Goal: Task Accomplishment & Management: Complete application form

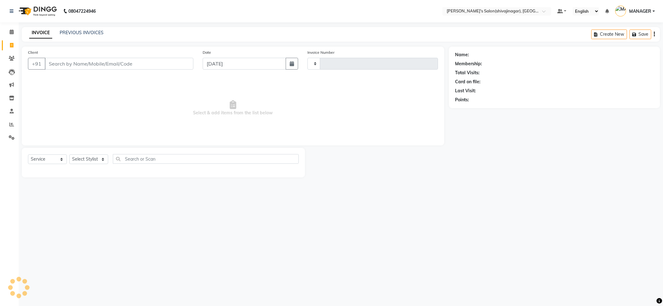
select select "service"
drag, startPoint x: 0, startPoint y: 0, endPoint x: 103, endPoint y: 158, distance: 189.0
click at [103, 158] on select "Select Stylist" at bounding box center [88, 160] width 39 height 10
type input "2357"
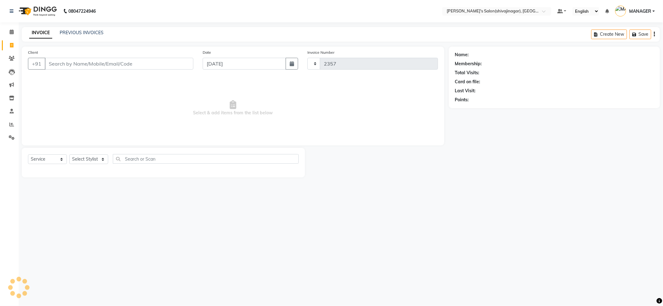
select select "4174"
click at [104, 159] on select "Select Stylist [PERSON_NAME] R AKKI [PERSON_NAME] MANAGER MISS STAFF [PERSON_NA…" at bounding box center [88, 160] width 39 height 10
select select "24667"
click at [69, 155] on select "Select Stylist [PERSON_NAME] R AKKI [PERSON_NAME] MANAGER MISS STAFF [PERSON_NA…" at bounding box center [88, 160] width 39 height 10
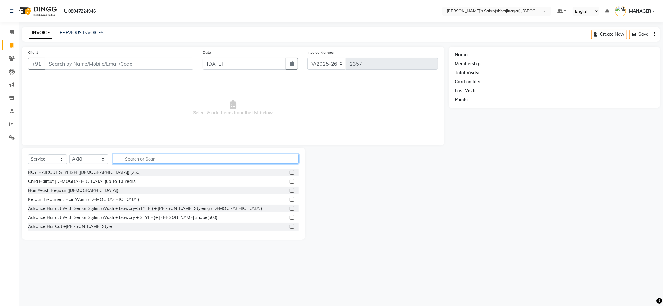
click at [126, 159] on input "text" at bounding box center [206, 159] width 186 height 10
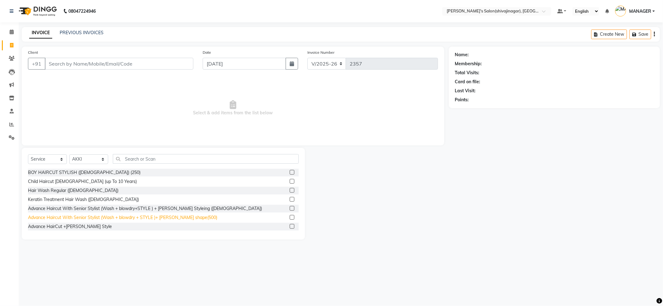
click at [160, 217] on div "Advance Haircut With Senior Stylist (Wash + blowdry + STYLE )+ [PERSON_NAME] sh…" at bounding box center [122, 218] width 189 height 7
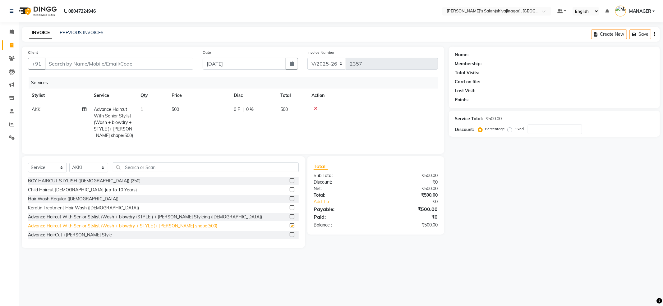
checkbox input "false"
click at [118, 59] on div "Client +91" at bounding box center [110, 62] width 175 height 26
click at [123, 63] on input "Client" at bounding box center [119, 64] width 149 height 12
type input "8"
type input "0"
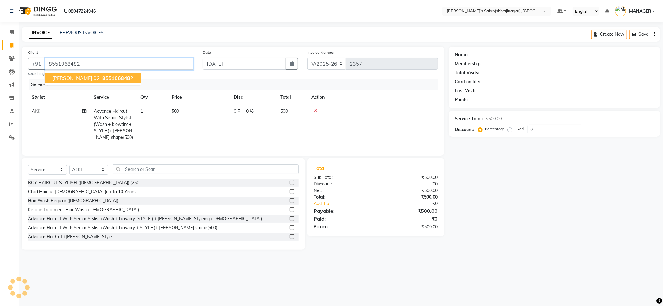
type input "8551068482"
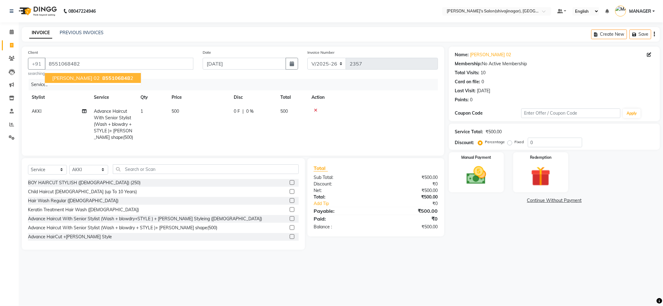
click at [83, 77] on span "[PERSON_NAME] 02" at bounding box center [76, 78] width 48 height 6
click at [480, 183] on img at bounding box center [476, 176] width 33 height 24
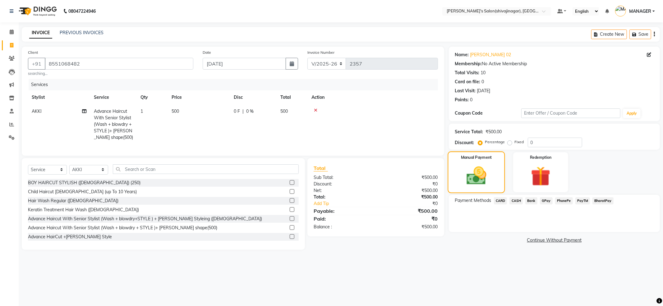
click at [473, 165] on img at bounding box center [476, 176] width 32 height 23
click at [583, 201] on span "PayTM" at bounding box center [583, 200] width 15 height 7
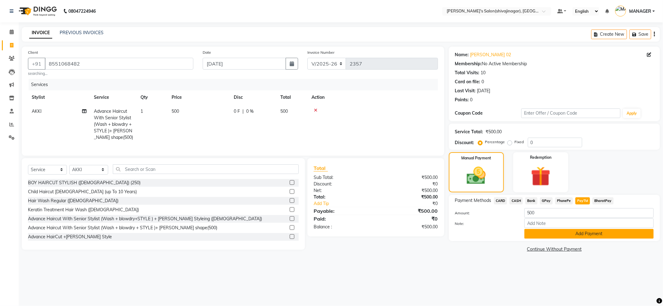
click at [581, 233] on button "Add Payment" at bounding box center [589, 234] width 129 height 10
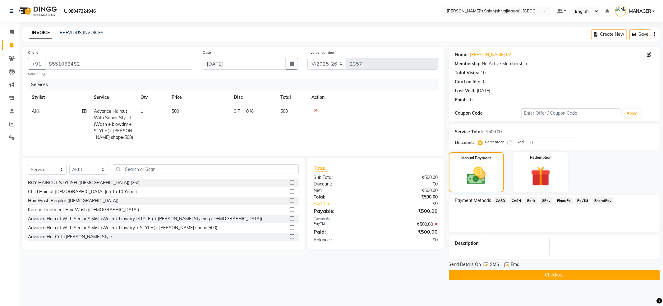
click at [571, 272] on button "Checkout" at bounding box center [554, 276] width 211 height 10
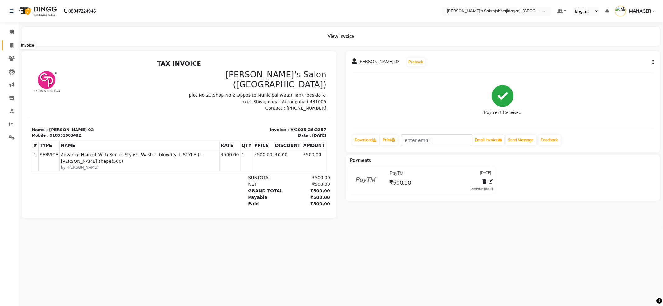
click at [9, 46] on span at bounding box center [11, 45] width 11 height 7
select select "service"
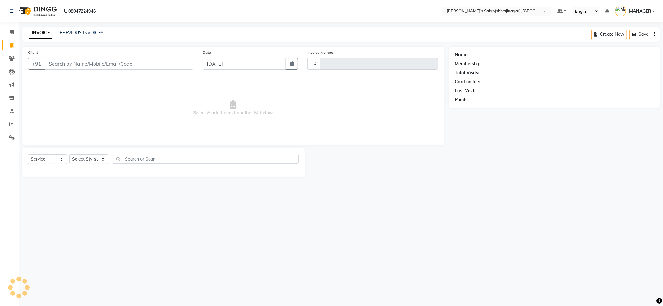
click at [10, 45] on icon at bounding box center [11, 45] width 3 height 5
select select "service"
click at [87, 157] on select "Select Stylist" at bounding box center [88, 160] width 39 height 10
select select "4174"
type input "2358"
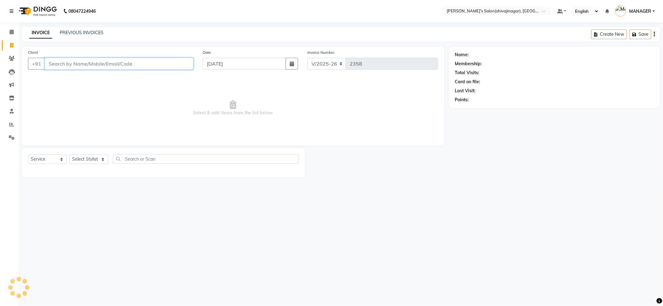
click at [77, 67] on input "Client" at bounding box center [119, 64] width 149 height 12
click at [85, 157] on select "Select Stylist [PERSON_NAME] R AKKI [PERSON_NAME] MANAGER MISS STAFF [PERSON_NA…" at bounding box center [88, 160] width 39 height 10
select select "24666"
click at [69, 155] on select "Select Stylist [PERSON_NAME] R AKKI [PERSON_NAME] MANAGER MISS STAFF [PERSON_NA…" at bounding box center [88, 160] width 39 height 10
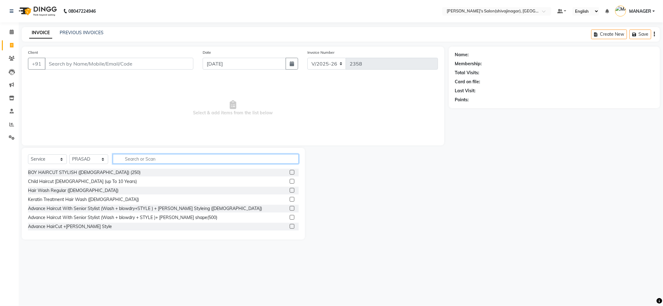
click at [128, 156] on input "text" at bounding box center [206, 159] width 186 height 10
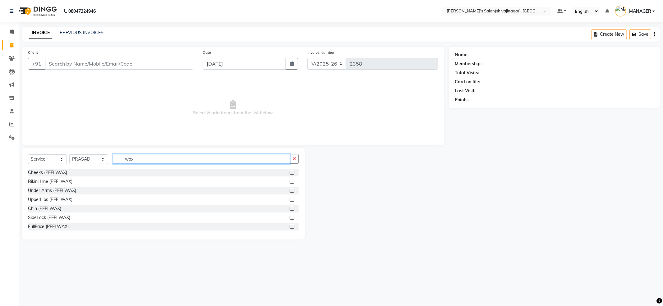
drag, startPoint x: 129, startPoint y: 161, endPoint x: 138, endPoint y: 160, distance: 9.1
click at [138, 160] on input "wax" at bounding box center [201, 159] width 177 height 10
click at [139, 160] on input "wax" at bounding box center [201, 159] width 177 height 10
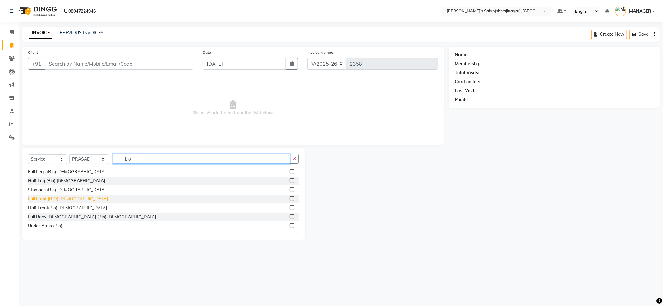
scroll to position [83, 0]
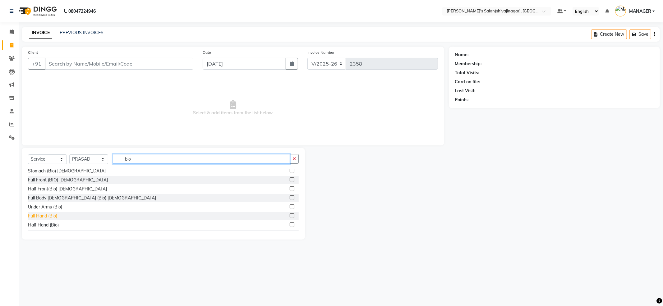
type input "bio"
click at [42, 216] on div "Full Hand (Bio)" at bounding box center [42, 216] width 29 height 7
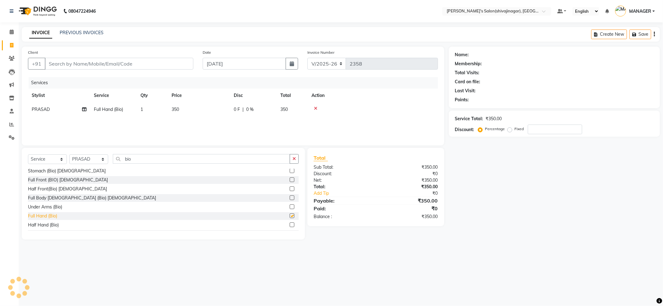
checkbox input "false"
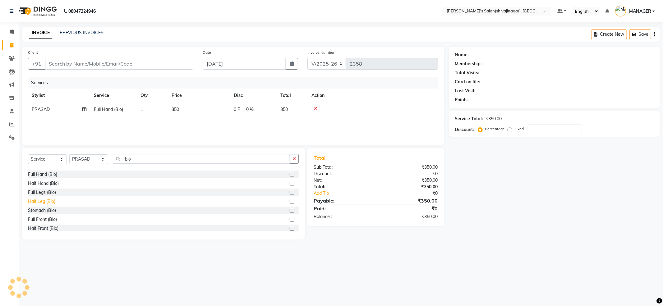
click at [44, 201] on div "Half Leg (Bio)" at bounding box center [41, 201] width 27 height 7
checkbox input "false"
click at [193, 110] on td "350" at bounding box center [199, 110] width 62 height 14
select select "24666"
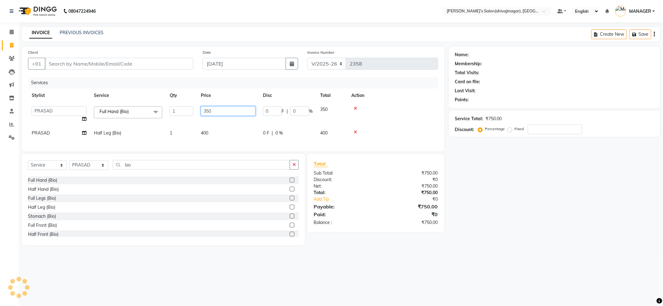
drag, startPoint x: 228, startPoint y: 106, endPoint x: 139, endPoint y: 148, distance: 98.5
click at [143, 143] on div "Services Stylist Service Qty Price Disc Total Action ABHI AKASH R AKKI [PERSON_…" at bounding box center [233, 111] width 410 height 68
type input "400"
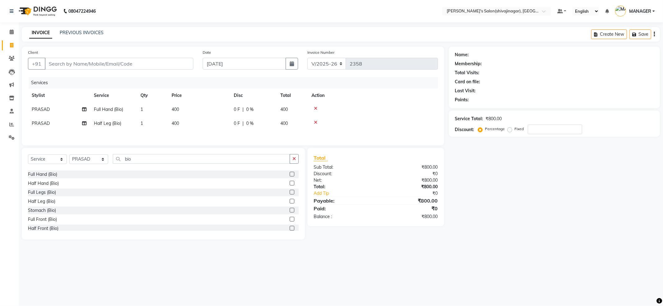
click at [355, 108] on div at bounding box center [373, 108] width 123 height 4
click at [315, 108] on icon at bounding box center [315, 108] width 3 height 4
